Goal: Task Accomplishment & Management: Manage account settings

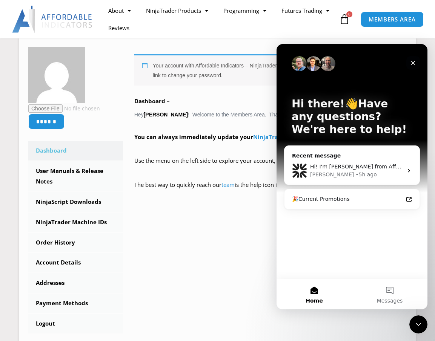
click at [412, 61] on icon "Close" at bounding box center [413, 63] width 6 height 6
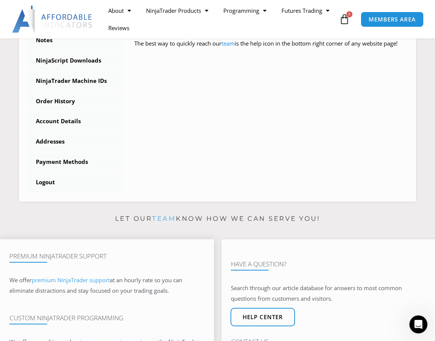
scroll to position [274, 0]
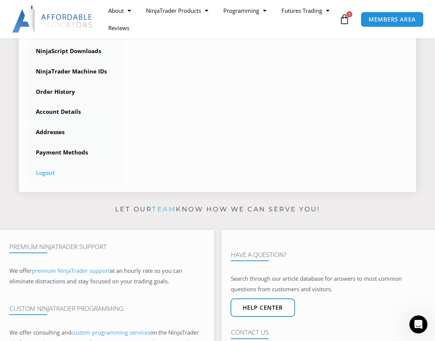
click at [42, 183] on link "Logout" at bounding box center [75, 173] width 95 height 20
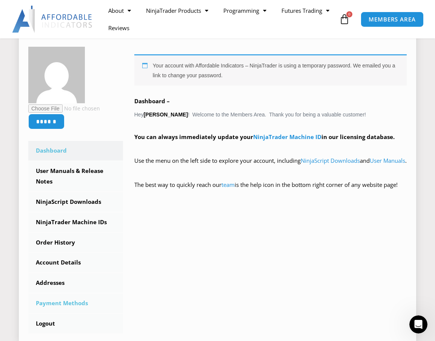
scroll to position [94, 0]
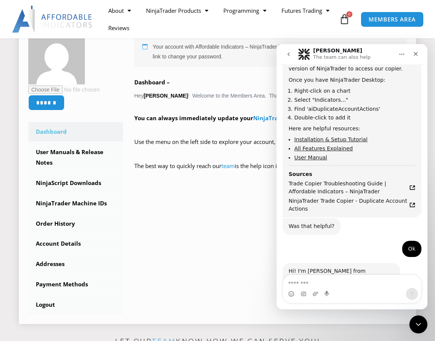
scroll to position [161, 0]
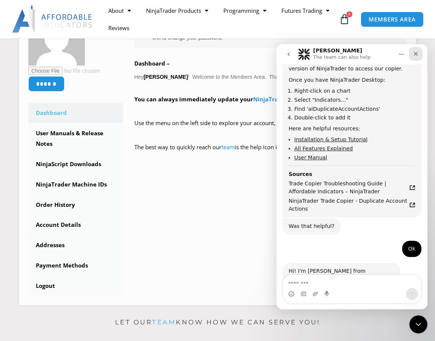
click at [415, 53] on icon "Close" at bounding box center [416, 54] width 4 height 4
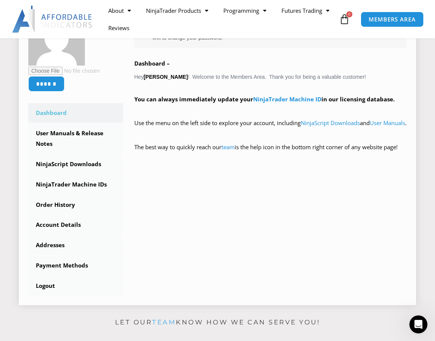
scroll to position [1241, 0]
click at [55, 123] on link "Dashboard" at bounding box center [75, 113] width 95 height 20
click at [60, 123] on link "Dashboard" at bounding box center [75, 113] width 95 height 20
click at [75, 234] on link "Account Details" at bounding box center [75, 225] width 95 height 20
click at [42, 295] on link "Logout" at bounding box center [75, 286] width 95 height 20
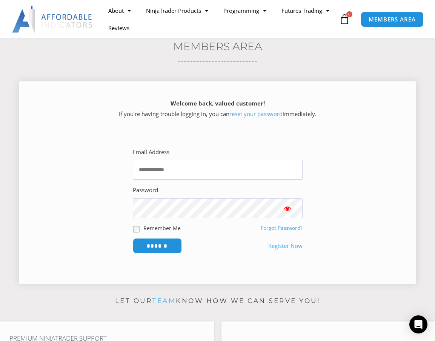
scroll to position [38, 0]
